Goal: Task Accomplishment & Management: Manage account settings

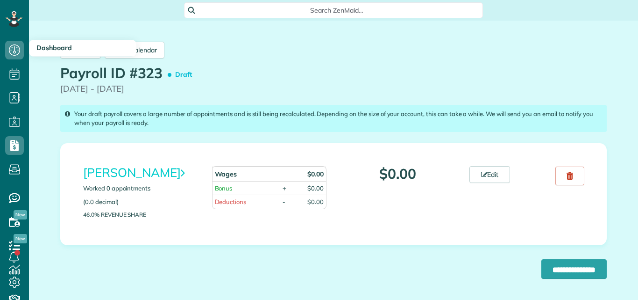
scroll to position [4, 4]
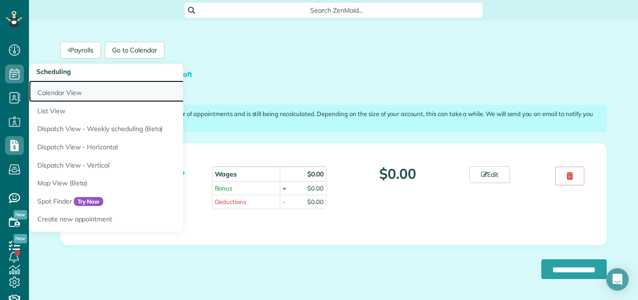
click at [48, 96] on link "Calendar View" at bounding box center [146, 90] width 234 height 21
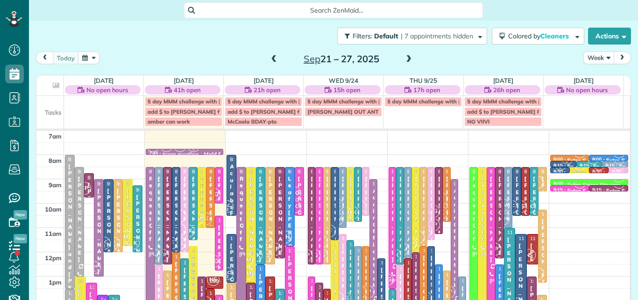
scroll to position [4, 4]
click at [589, 56] on button "Week" at bounding box center [599, 57] width 31 height 13
click at [588, 78] on link "Day" at bounding box center [621, 79] width 74 height 19
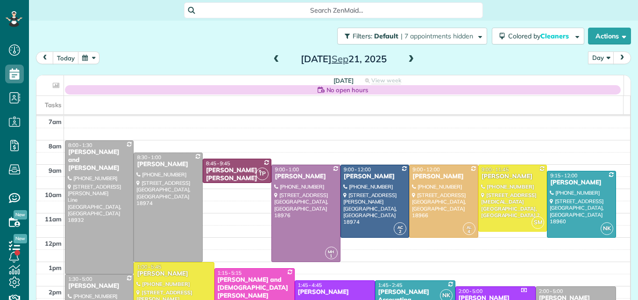
click at [407, 56] on span at bounding box center [411, 59] width 10 height 8
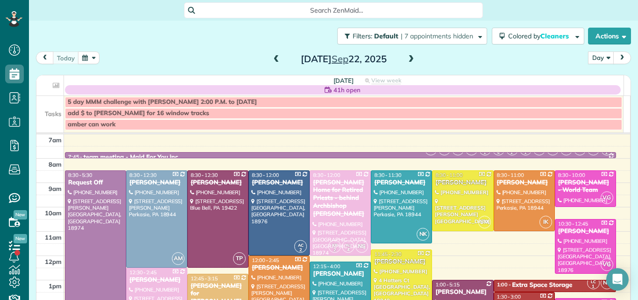
click at [407, 56] on span at bounding box center [411, 59] width 10 height 8
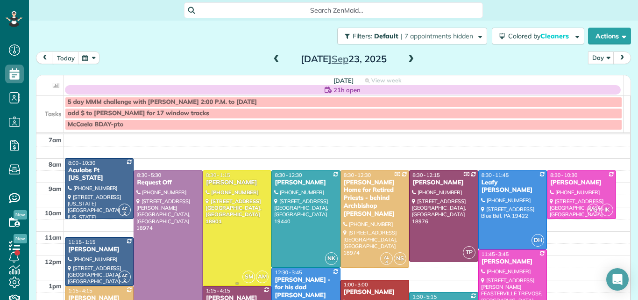
click at [259, 216] on div at bounding box center [237, 228] width 68 height 114
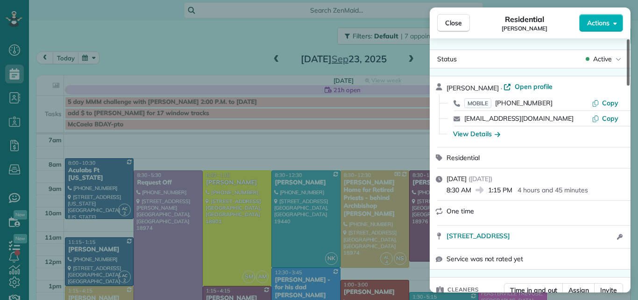
drag, startPoint x: 628, startPoint y: 52, endPoint x: 628, endPoint y: 31, distance: 21.5
click at [628, 39] on div at bounding box center [628, 62] width 3 height 46
drag, startPoint x: 629, startPoint y: 42, endPoint x: 631, endPoint y: 11, distance: 30.4
click at [630, 39] on div at bounding box center [628, 62] width 3 height 46
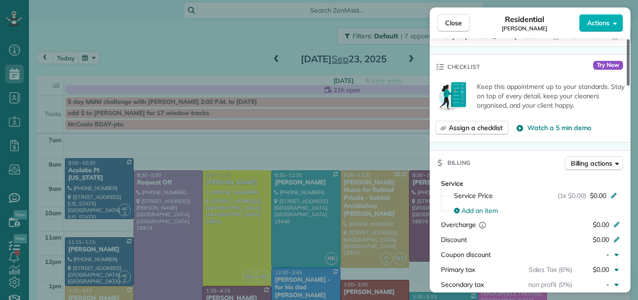
scroll to position [121, 0]
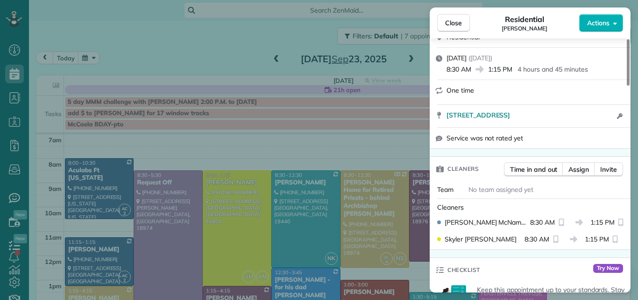
drag, startPoint x: 628, startPoint y: 56, endPoint x: 622, endPoint y: 56, distance: 6.1
click at [627, 56] on div at bounding box center [628, 62] width 3 height 46
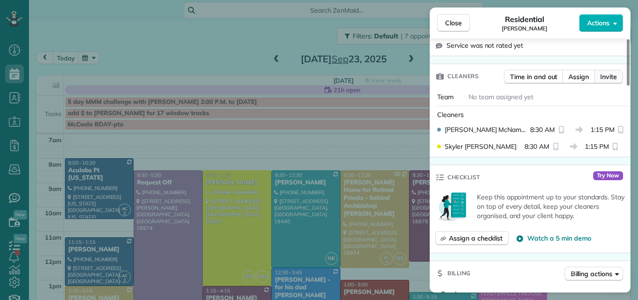
drag, startPoint x: 627, startPoint y: 62, endPoint x: 620, endPoint y: 95, distance: 34.4
click at [627, 86] on div at bounding box center [628, 62] width 3 height 46
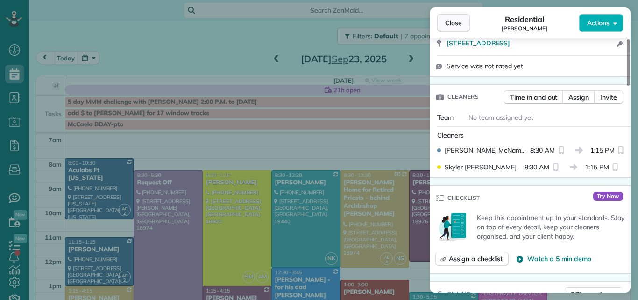
click at [451, 19] on span "Close" at bounding box center [453, 22] width 17 height 9
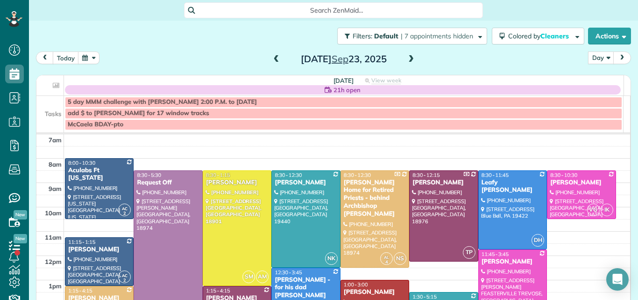
click at [408, 58] on span at bounding box center [411, 59] width 10 height 8
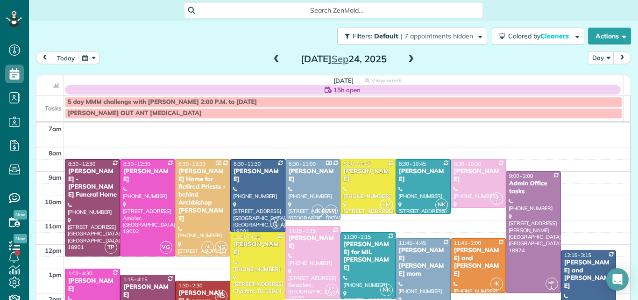
click at [408, 58] on span at bounding box center [411, 59] width 10 height 8
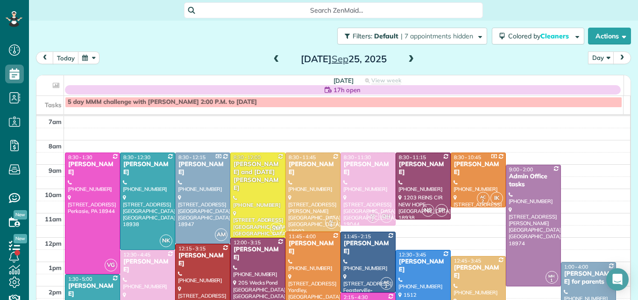
click at [274, 58] on span at bounding box center [277, 59] width 10 height 8
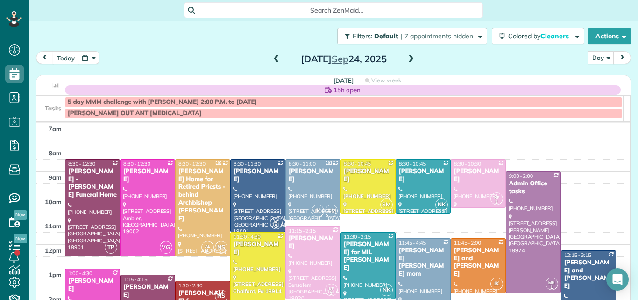
click at [274, 58] on span at bounding box center [277, 59] width 10 height 8
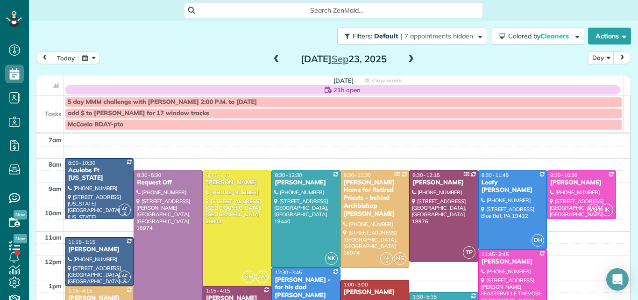
click at [408, 57] on span at bounding box center [411, 59] width 10 height 8
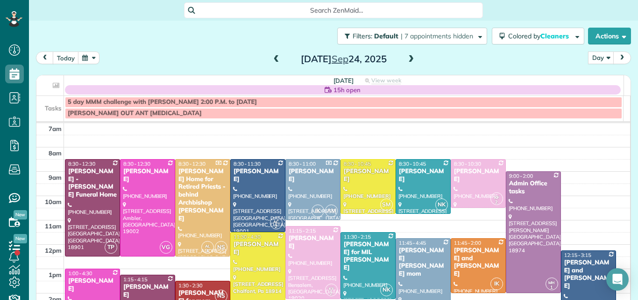
click at [250, 272] on div at bounding box center [258, 292] width 54 height 121
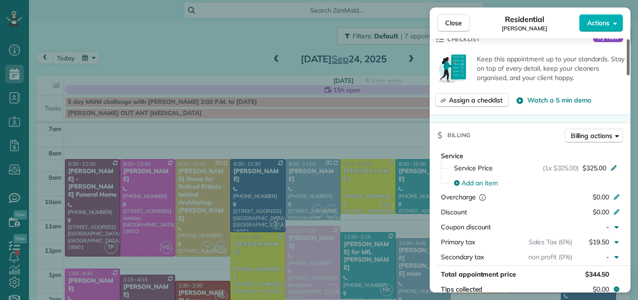
scroll to position [369, 0]
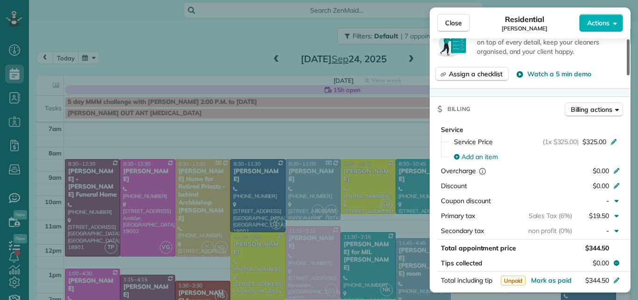
drag, startPoint x: 630, startPoint y: 44, endPoint x: 614, endPoint y: 97, distance: 54.8
click at [627, 75] on div at bounding box center [628, 57] width 3 height 36
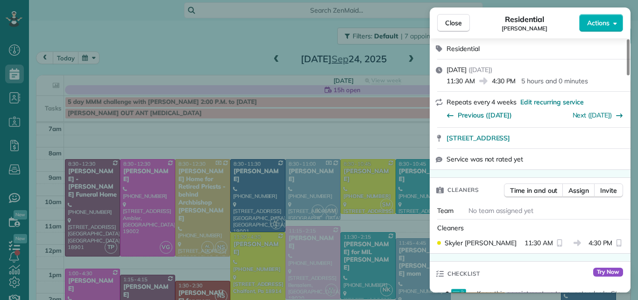
drag, startPoint x: 628, startPoint y: 98, endPoint x: 631, endPoint y: 58, distance: 39.9
click at [630, 58] on div at bounding box center [628, 57] width 3 height 36
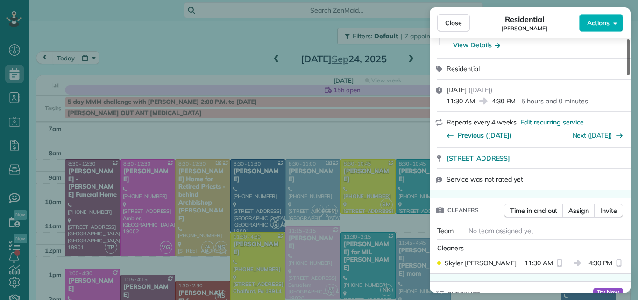
scroll to position [0, 0]
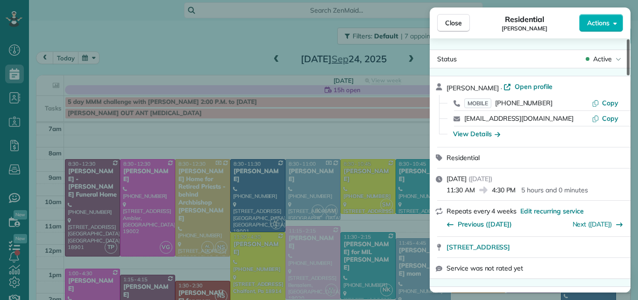
drag, startPoint x: 629, startPoint y: 58, endPoint x: 636, endPoint y: 31, distance: 28.1
click at [630, 39] on div at bounding box center [628, 57] width 3 height 36
click at [523, 86] on span "Open profile" at bounding box center [534, 86] width 38 height 9
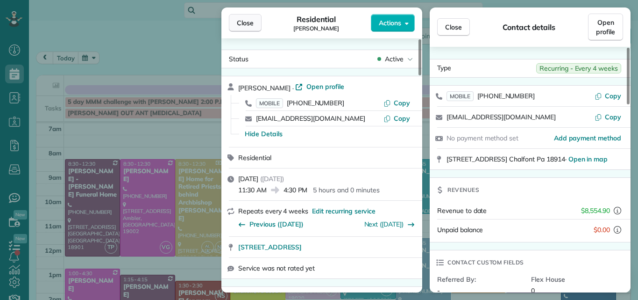
click at [243, 21] on span "Close" at bounding box center [245, 22] width 17 height 9
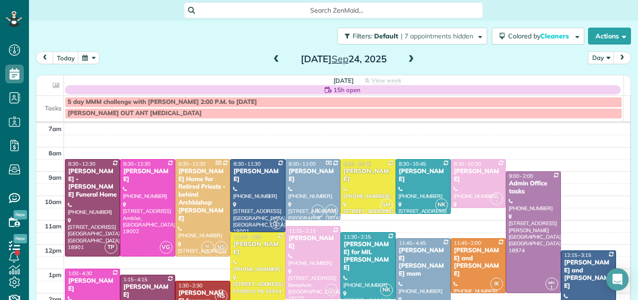
click at [408, 58] on span at bounding box center [411, 59] width 10 height 8
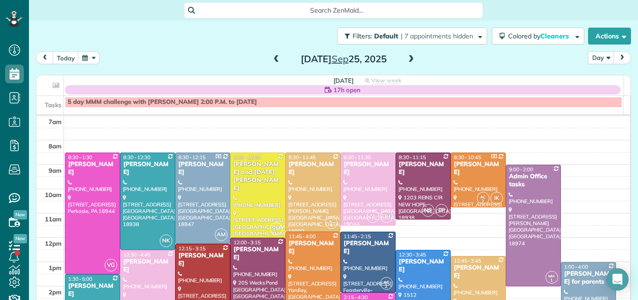
click at [272, 58] on span at bounding box center [277, 59] width 10 height 8
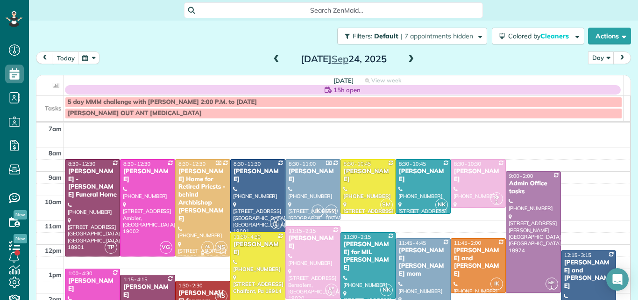
click at [209, 186] on div "[PERSON_NAME] Home for Retired Priests - behind Archbishop [PERSON_NAME]" at bounding box center [203, 194] width 50 height 55
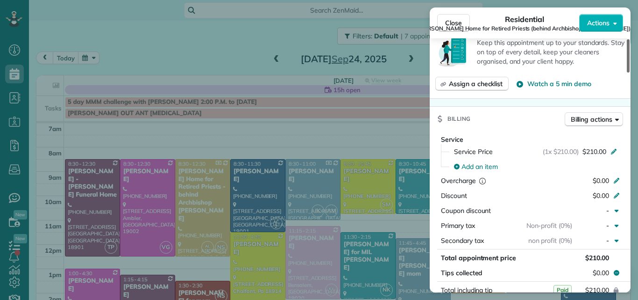
scroll to position [650, 0]
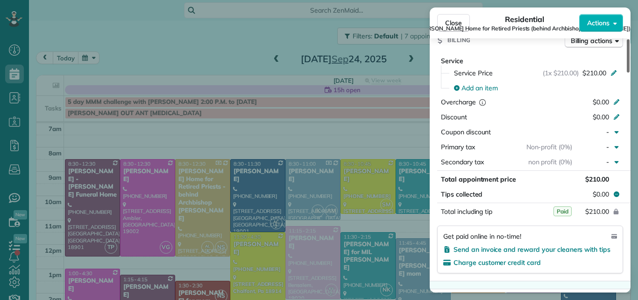
drag, startPoint x: 628, startPoint y: 61, endPoint x: 629, endPoint y: 146, distance: 85.1
click at [629, 72] on div at bounding box center [628, 55] width 3 height 33
click at [459, 21] on span "Close" at bounding box center [453, 22] width 17 height 9
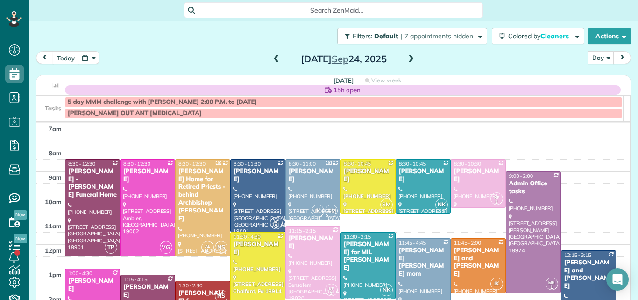
click at [272, 57] on span at bounding box center [277, 59] width 10 height 8
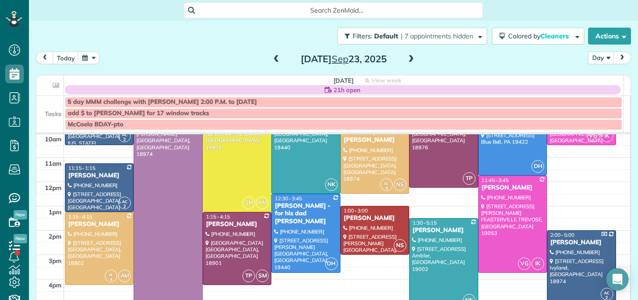
scroll to position [61, 0]
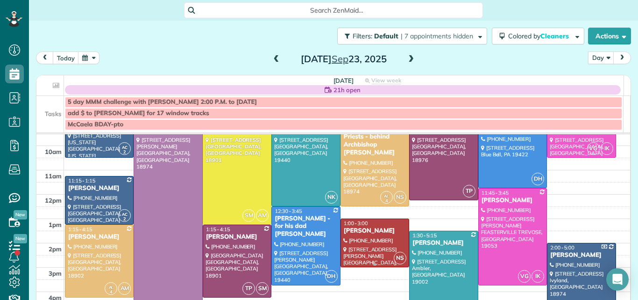
click at [382, 228] on div "[PERSON_NAME]" at bounding box center [374, 231] width 63 height 8
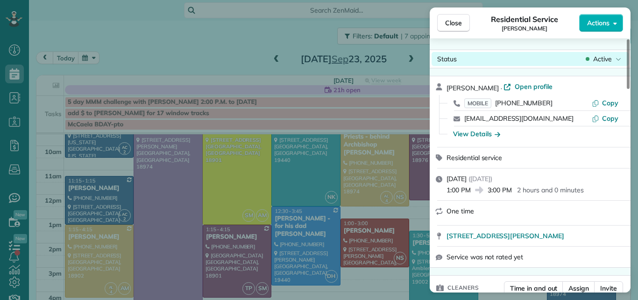
click at [601, 54] on span "Active" at bounding box center [603, 58] width 19 height 9
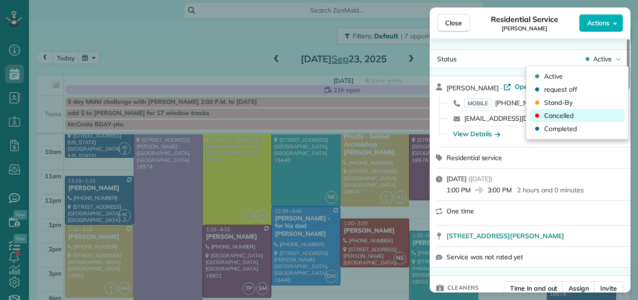
click at [554, 115] on span "Cancelled" at bounding box center [558, 115] width 29 height 9
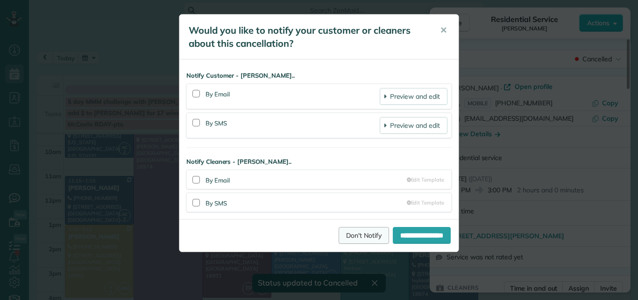
click at [364, 237] on link "Don't Notify" at bounding box center [364, 235] width 50 height 17
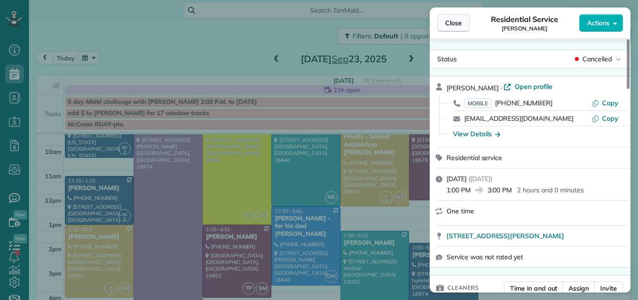
click at [457, 24] on span "Close" at bounding box center [453, 22] width 17 height 9
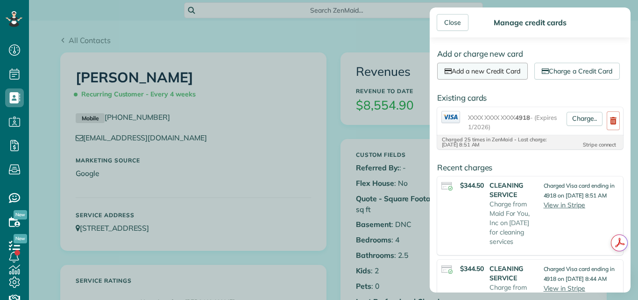
click at [490, 66] on link "Add a new Credit Card" at bounding box center [482, 71] width 91 height 17
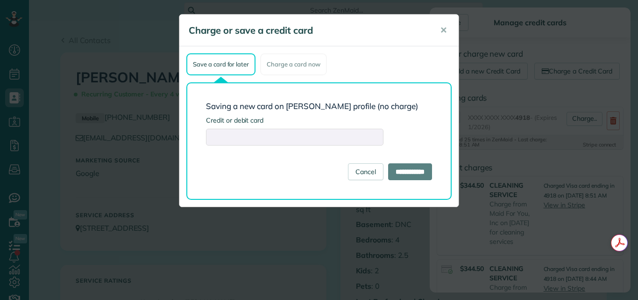
type input "**********"
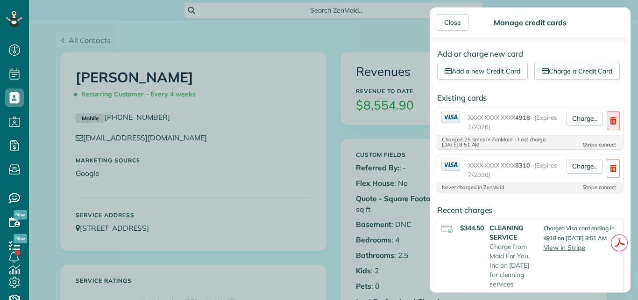
click at [610, 124] on use at bounding box center [613, 120] width 7 height 7
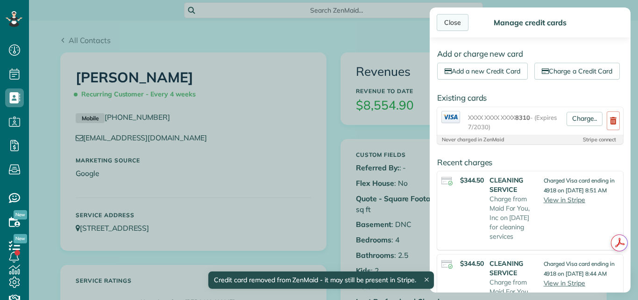
click at [454, 16] on div "Close" at bounding box center [453, 22] width 32 height 17
